Goal: Transaction & Acquisition: Purchase product/service

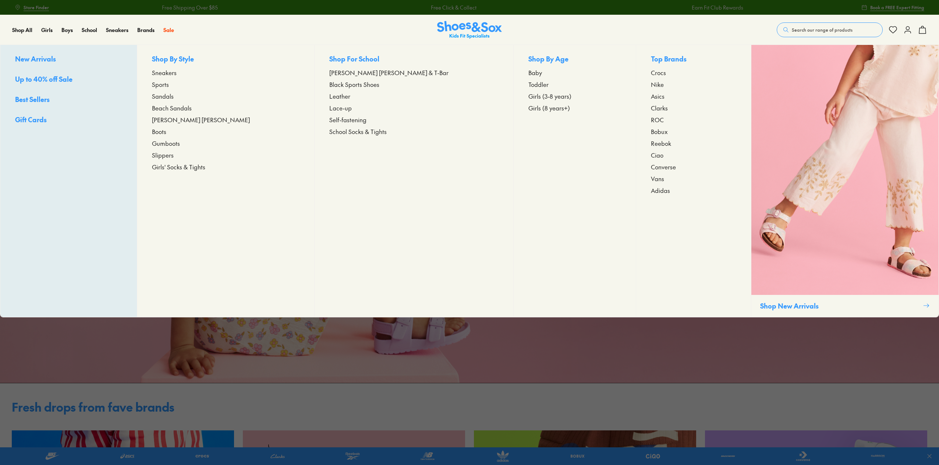
click at [180, 145] on span "Gumboots" at bounding box center [166, 143] width 28 height 9
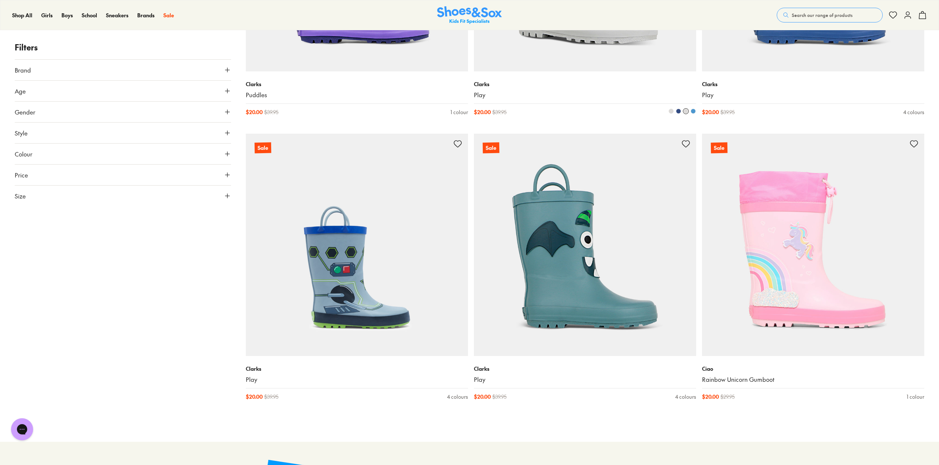
scroll to position [171, 0]
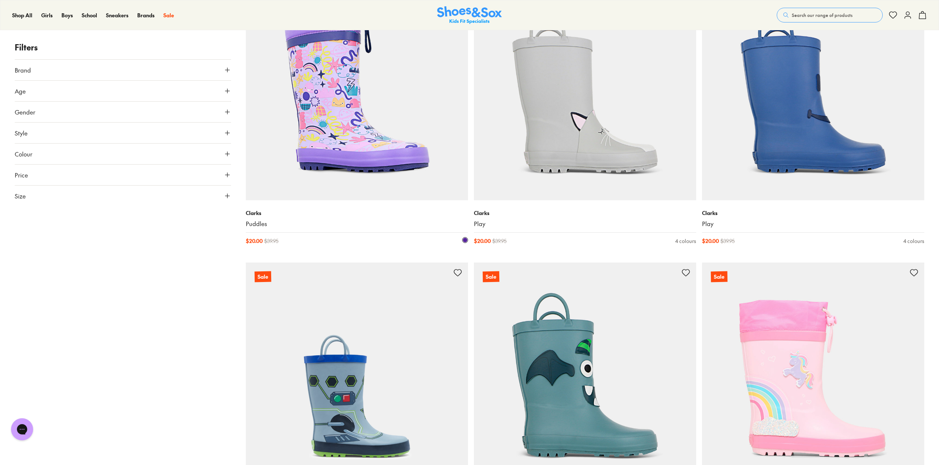
click at [340, 123] on img at bounding box center [357, 89] width 222 height 222
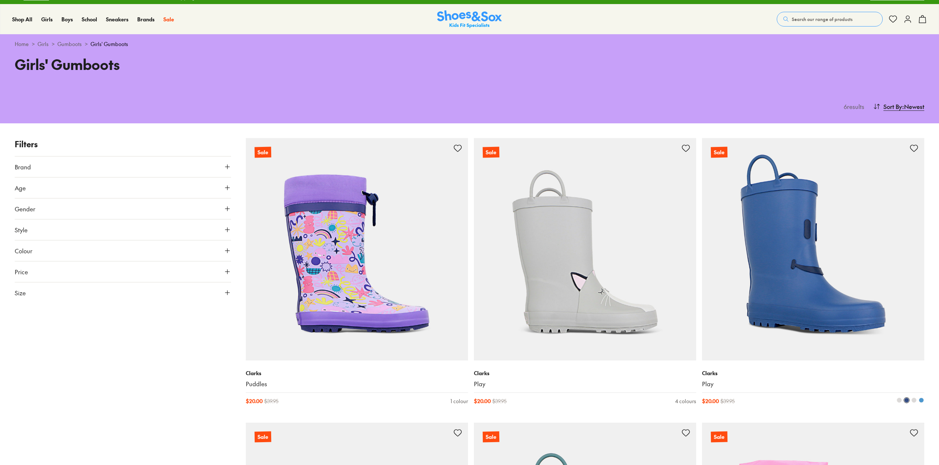
scroll to position [158, 0]
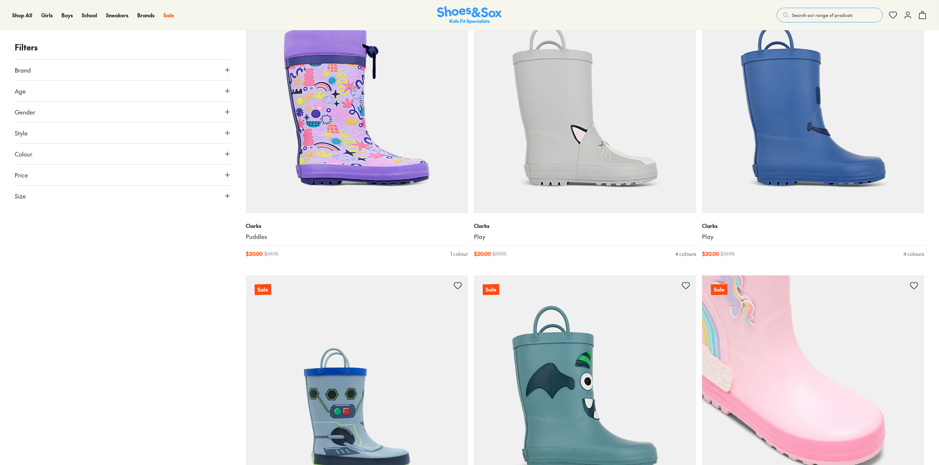
click at [794, 356] on img at bounding box center [813, 386] width 222 height 222
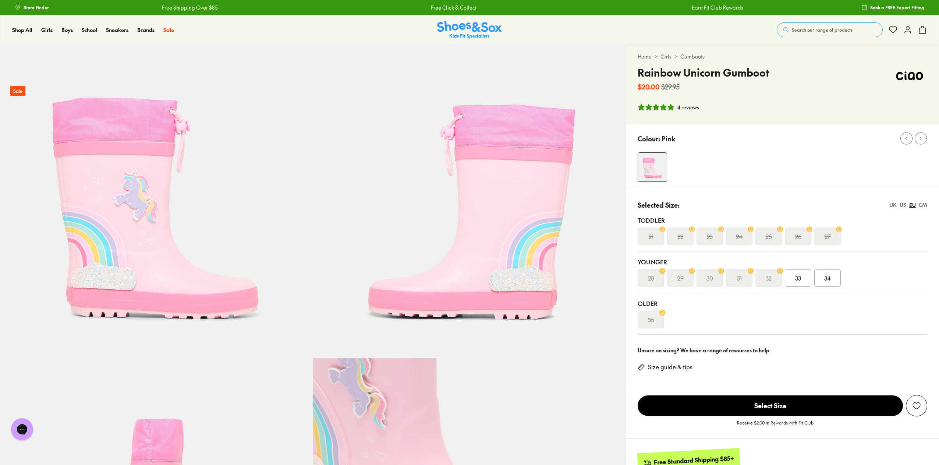
select select "*"
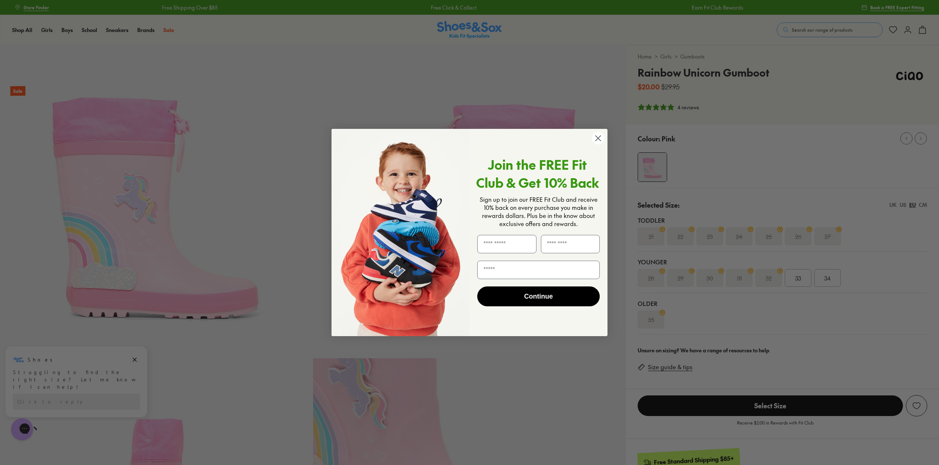
click at [602, 135] on circle "Close dialog" at bounding box center [598, 138] width 12 height 12
